Goal: Navigation & Orientation: Find specific page/section

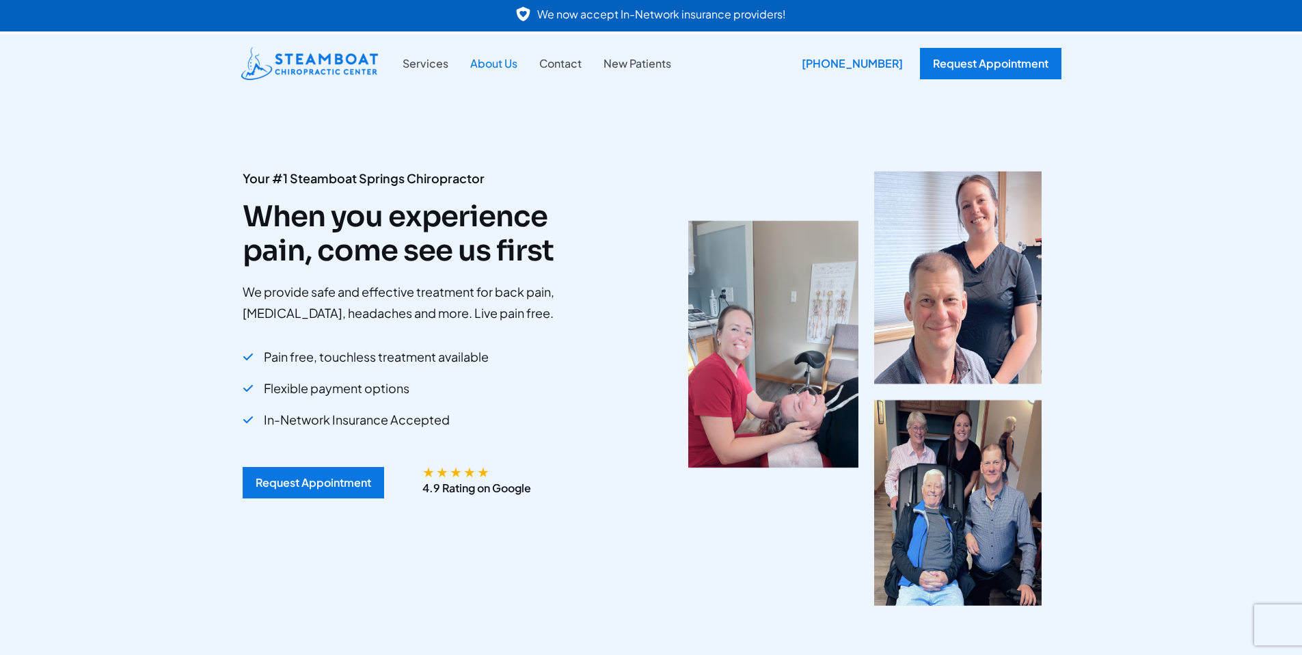
click at [499, 59] on link "About Us" at bounding box center [493, 64] width 69 height 18
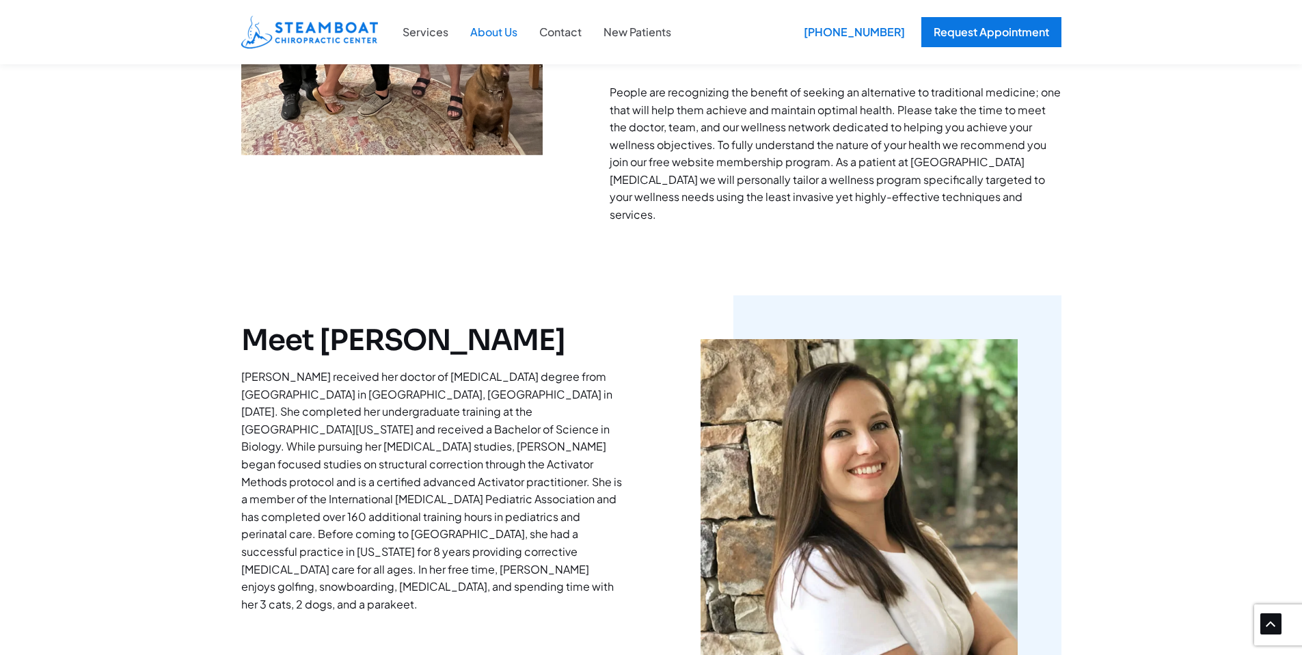
scroll to position [208, 0]
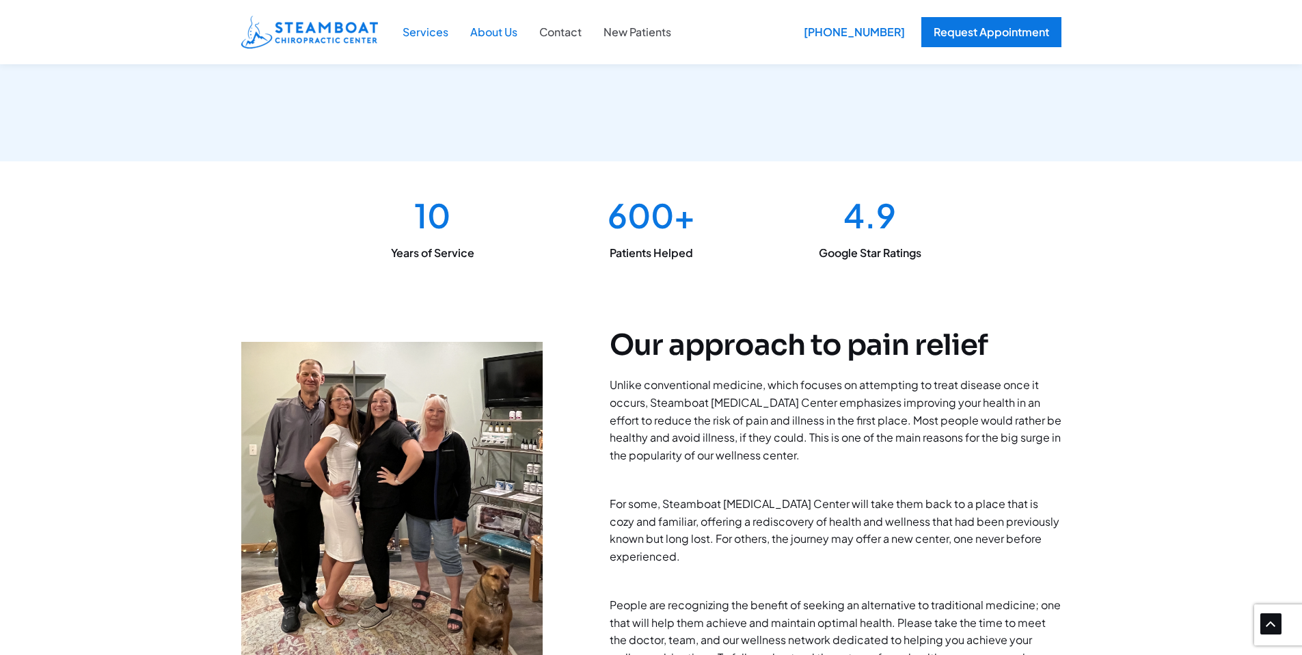
click at [418, 36] on link "Services" at bounding box center [426, 32] width 68 height 18
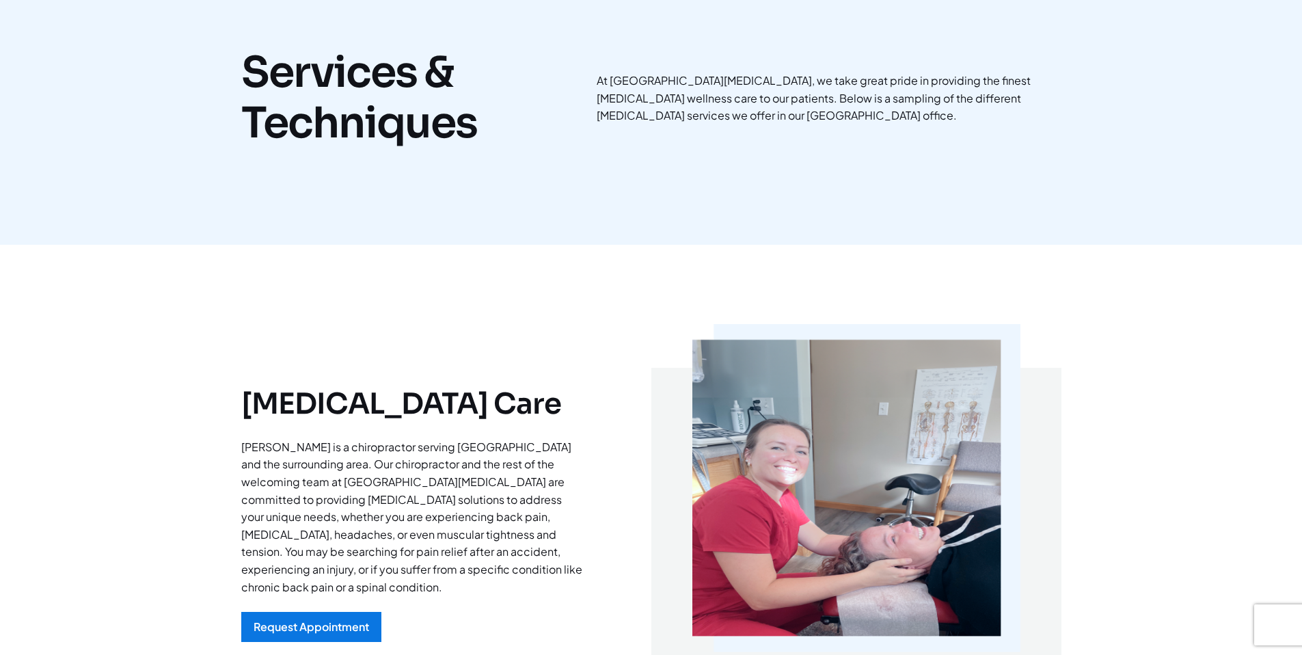
scroll to position [290, 0]
